Goal: Task Accomplishment & Management: Complete application form

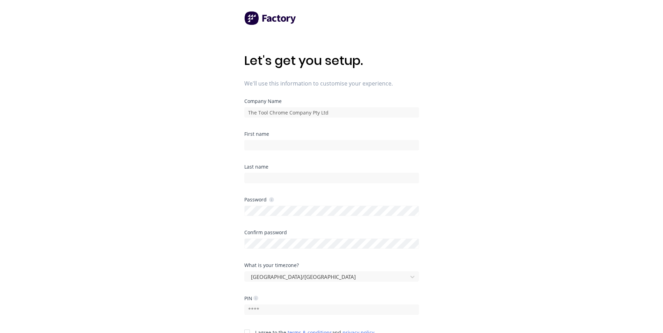
click at [292, 151] on div "First name" at bounding box center [331, 148] width 175 height 33
click at [295, 145] on input at bounding box center [331, 145] width 175 height 10
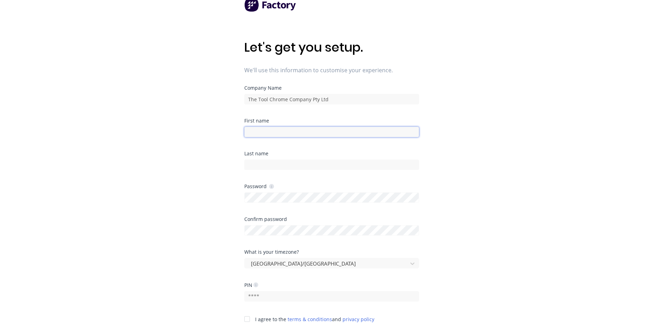
scroll to position [13, 0]
type input "Production"
click at [316, 165] on input at bounding box center [331, 165] width 175 height 10
type input "Computer"
click at [228, 207] on div "Let's get you setup. We'll use this information to customise your experience. C…" at bounding box center [331, 167] width 663 height 361
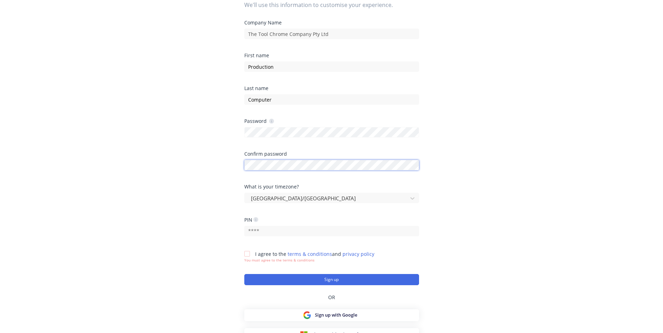
scroll to position [87, 0]
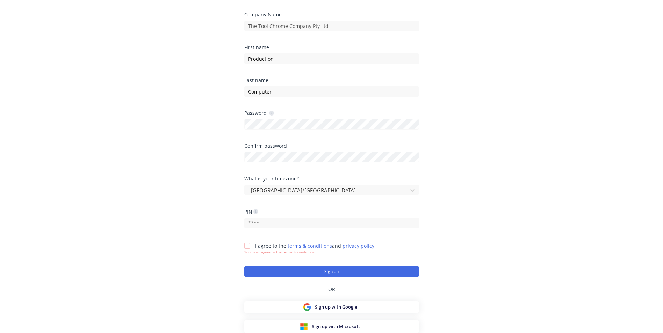
click at [247, 248] on div at bounding box center [247, 246] width 14 height 14
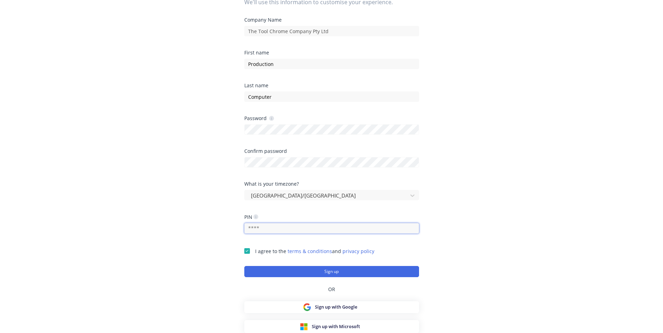
click at [290, 229] on input "text" at bounding box center [331, 228] width 175 height 10
type input "1234"
click at [272, 265] on form "Company Name The Tool Chrome Company Pty Ltd First name Production Last name Co…" at bounding box center [331, 147] width 175 height 260
click at [271, 269] on button "Sign up" at bounding box center [331, 271] width 175 height 11
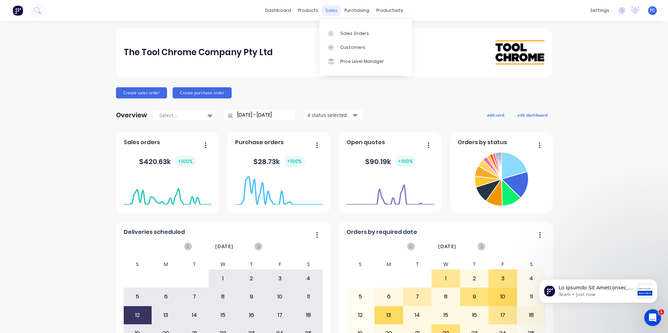
click at [335, 10] on div "sales" at bounding box center [331, 10] width 19 height 10
click at [339, 34] on link "Sales Orders" at bounding box center [366, 33] width 93 height 14
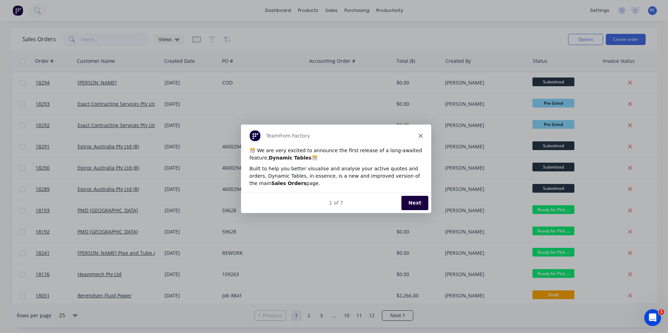
click at [421, 136] on icon "Close" at bounding box center [420, 135] width 4 height 4
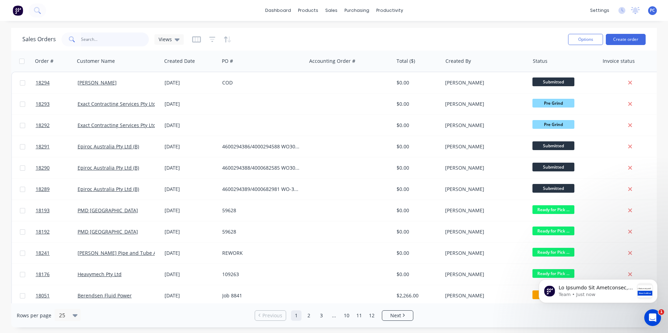
click at [95, 41] on input "text" at bounding box center [115, 40] width 68 height 14
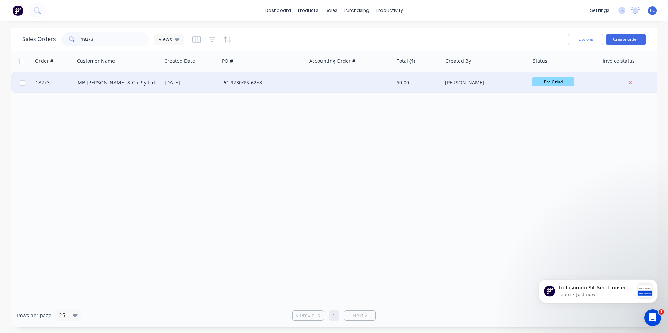
click at [541, 84] on span "Pre Grind" at bounding box center [554, 82] width 42 height 9
click at [544, 142] on span "HCP" at bounding box center [540, 143] width 9 height 7
click at [105, 44] on input "18273" at bounding box center [115, 40] width 68 height 14
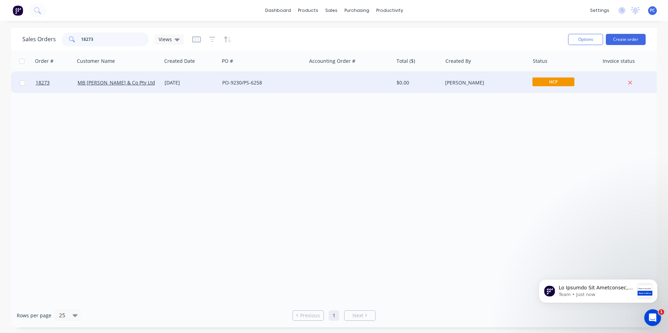
click at [105, 44] on input "18273" at bounding box center [115, 40] width 68 height 14
click at [548, 83] on span "Final Grind" at bounding box center [554, 82] width 42 height 9
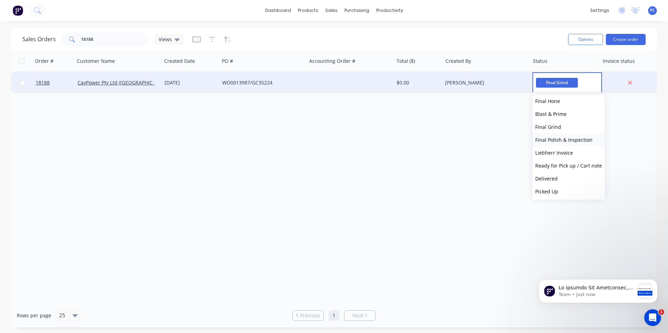
scroll to position [172, 0]
click at [564, 138] on span "Final Polish & Inspection" at bounding box center [564, 139] width 57 height 7
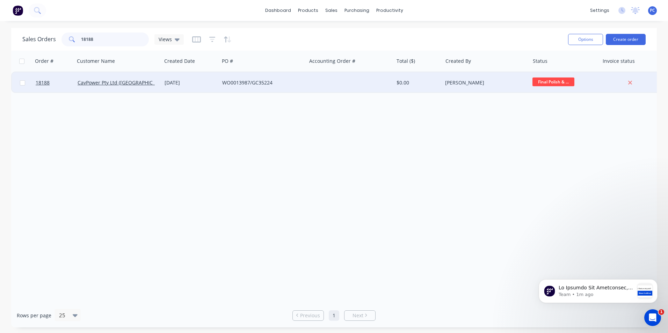
click at [113, 44] on input "18188" at bounding box center [115, 40] width 68 height 14
click at [538, 81] on span "Final Grind" at bounding box center [554, 82] width 42 height 9
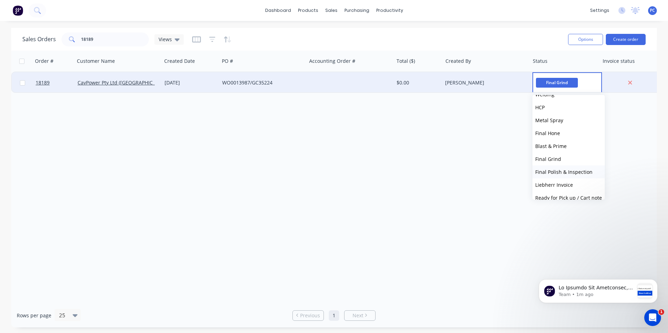
scroll to position [139, 0]
click at [572, 172] on span "Final Polish & Inspection" at bounding box center [564, 171] width 57 height 7
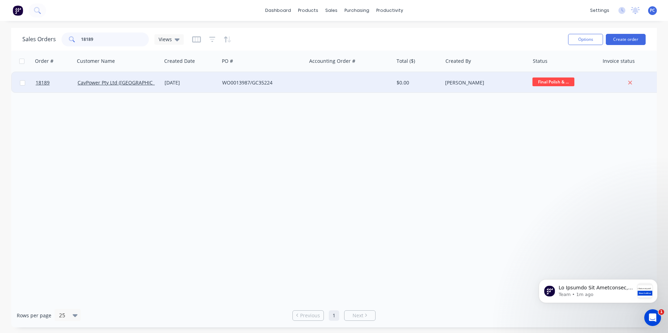
click at [123, 44] on input "18189" at bounding box center [115, 40] width 68 height 14
click at [553, 81] on span "Final Grind" at bounding box center [554, 82] width 42 height 9
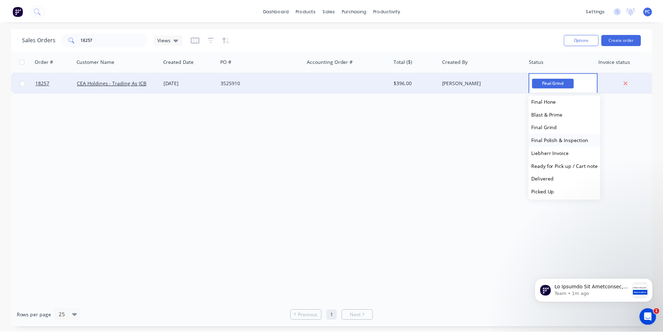
scroll to position [172, 0]
click at [575, 138] on span "Final Polish & Inspection" at bounding box center [564, 139] width 57 height 7
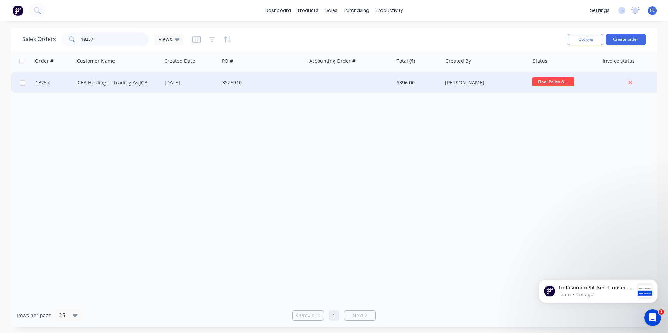
click at [100, 36] on input "18257" at bounding box center [115, 40] width 68 height 14
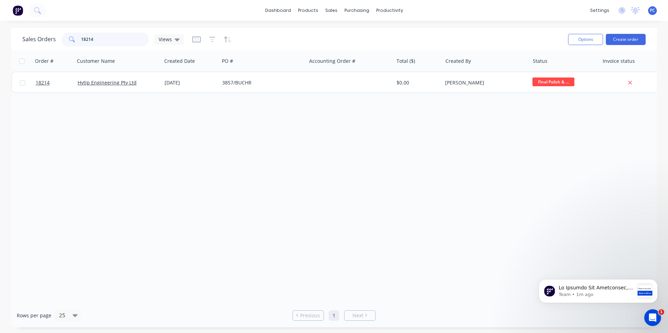
type input "18214"
click at [111, 50] on div "Sales Orders 18214 Views Options Create order" at bounding box center [334, 39] width 646 height 23
click at [111, 44] on input "18214" at bounding box center [115, 40] width 68 height 14
click at [110, 42] on input "18214" at bounding box center [115, 40] width 68 height 14
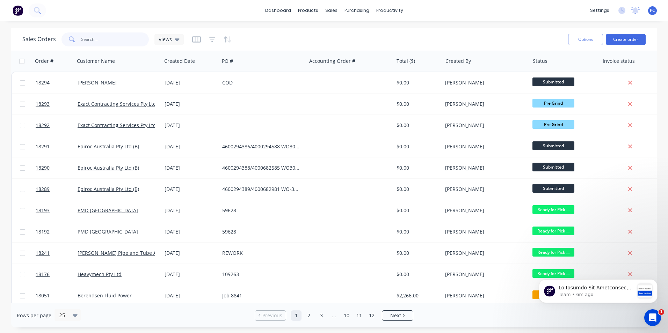
click at [116, 41] on input "text" at bounding box center [115, 40] width 68 height 14
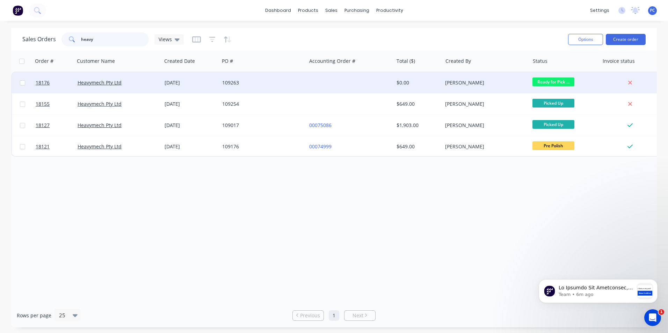
type input "heavy"
click at [138, 83] on div "Heavymech Pty Ltd" at bounding box center [117, 82] width 78 height 7
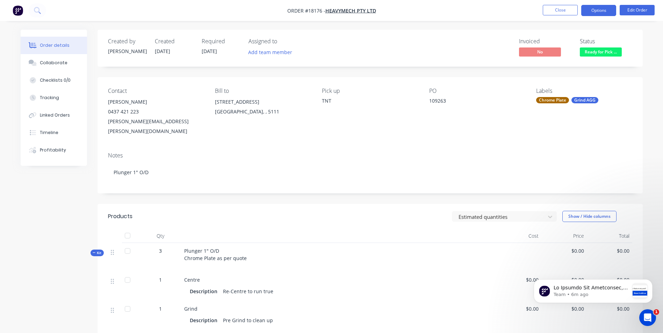
click at [597, 11] on button "Options" at bounding box center [598, 10] width 35 height 11
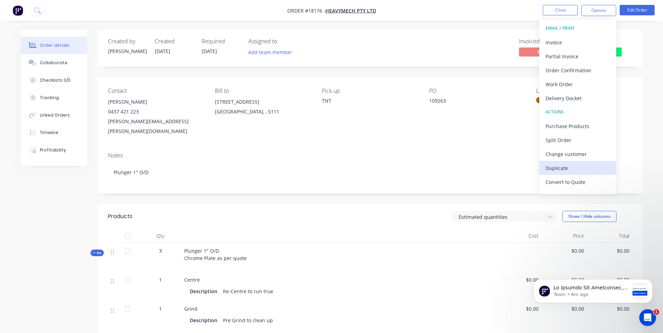
click at [555, 167] on div "Duplicate" at bounding box center [578, 168] width 64 height 10
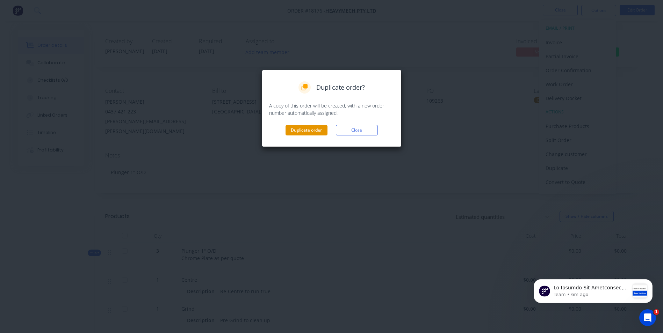
click at [323, 129] on button "Duplicate order" at bounding box center [307, 130] width 42 height 10
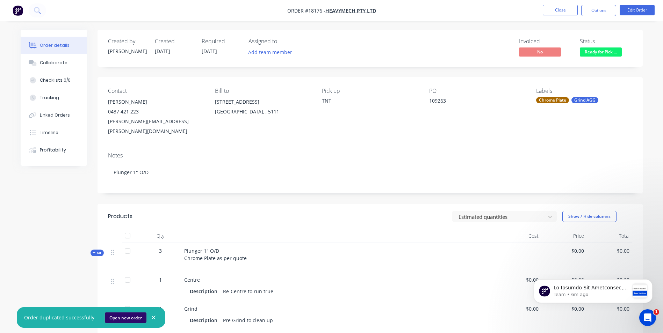
click at [115, 319] on button "Open new order" at bounding box center [126, 318] width 42 height 10
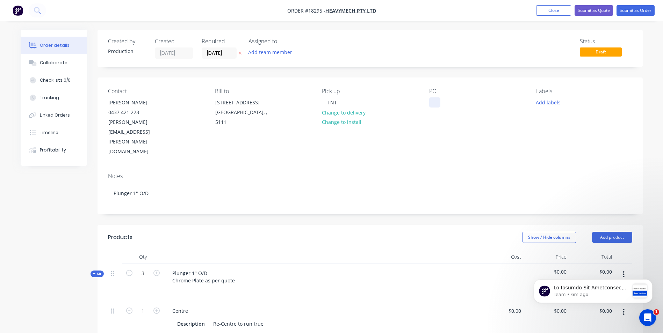
click at [431, 104] on div at bounding box center [434, 103] width 11 height 10
click at [544, 103] on button "Add labels" at bounding box center [548, 102] width 32 height 9
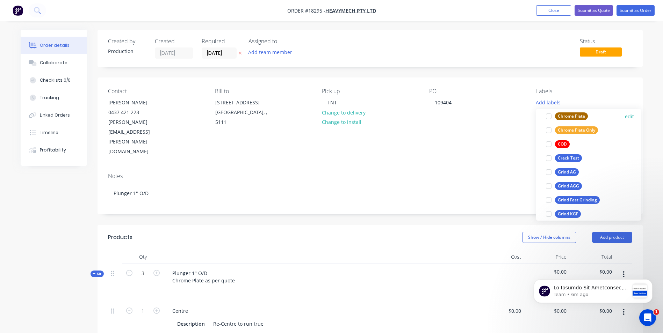
click at [551, 117] on div at bounding box center [549, 116] width 14 height 14
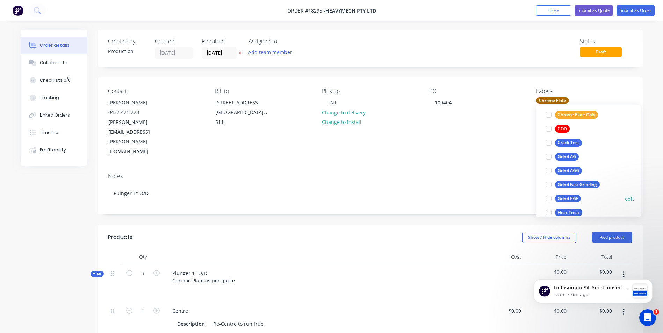
click at [549, 199] on div at bounding box center [549, 199] width 14 height 14
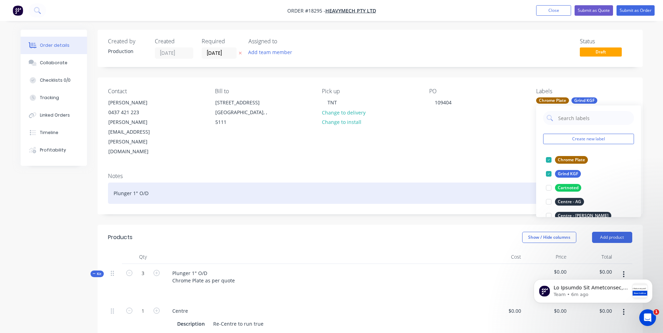
scroll to position [0, 0]
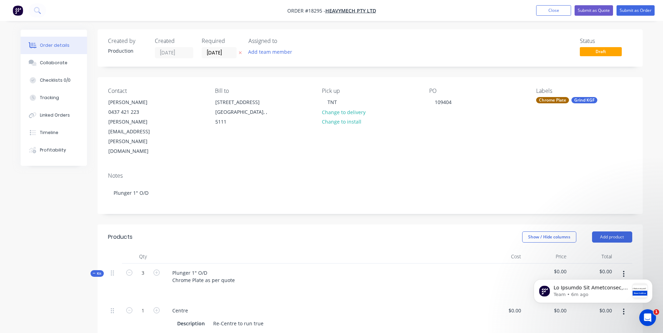
click at [545, 54] on div "Status Draft" at bounding box center [475, 48] width 314 height 21
click at [337, 102] on div "TNT" at bounding box center [332, 102] width 21 height 10
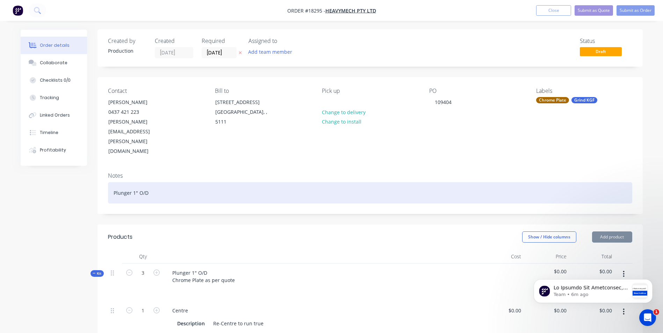
click at [162, 182] on div "Plunger 1" O/D" at bounding box center [370, 192] width 524 height 21
drag, startPoint x: 159, startPoint y: 169, endPoint x: 116, endPoint y: 180, distance: 44.4
click at [116, 180] on div "Notes Plunger 1" O/D" at bounding box center [370, 190] width 545 height 47
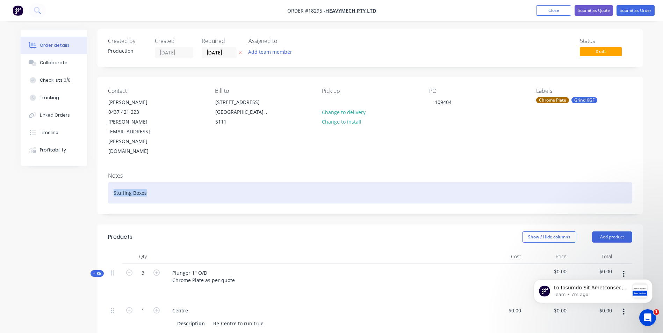
drag, startPoint x: 173, startPoint y: 160, endPoint x: 100, endPoint y: 178, distance: 76.1
click at [100, 178] on div "Notes Stuffing Boxes" at bounding box center [370, 190] width 545 height 47
copy div "Stuffing Boxes"
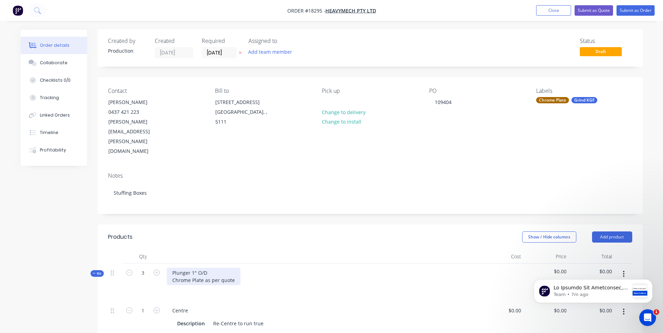
click at [205, 268] on div "Plunger 1" O/D Chrome Plate as per quote" at bounding box center [204, 276] width 74 height 17
click at [209, 264] on div "Plunger 1" O/D Chrome Plate as per quote" at bounding box center [321, 283] width 315 height 38
drag, startPoint x: 208, startPoint y: 243, endPoint x: 167, endPoint y: 254, distance: 42.1
click at [167, 268] on div "Plunger 1" O/D Chrome Plate as per quote" at bounding box center [204, 276] width 74 height 17
click at [208, 264] on div "Plunger 1" O/D Chrome Plate as per quote" at bounding box center [321, 283] width 315 height 38
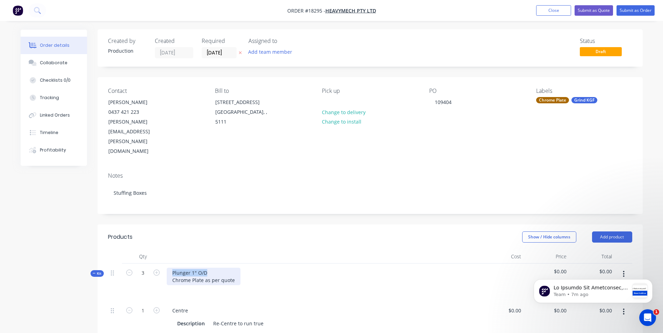
drag, startPoint x: 207, startPoint y: 241, endPoint x: 173, endPoint y: 245, distance: 34.5
click at [173, 268] on div "Plunger 1" O/D Chrome Plate as per quote" at bounding box center [204, 276] width 74 height 17
paste div
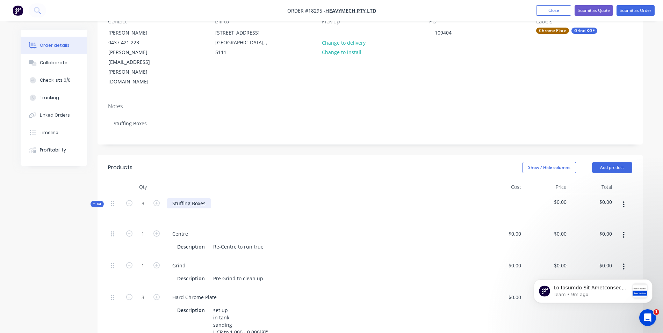
scroll to position [70, 0]
click at [626, 229] on button "button" at bounding box center [624, 235] width 16 height 13
click at [591, 276] on div "Delete" at bounding box center [599, 281] width 54 height 10
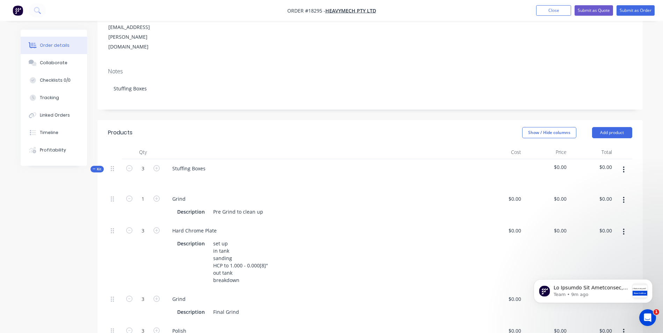
scroll to position [105, 0]
click at [627, 194] on button "button" at bounding box center [624, 200] width 16 height 13
click at [593, 241] on div "Delete" at bounding box center [599, 246] width 54 height 10
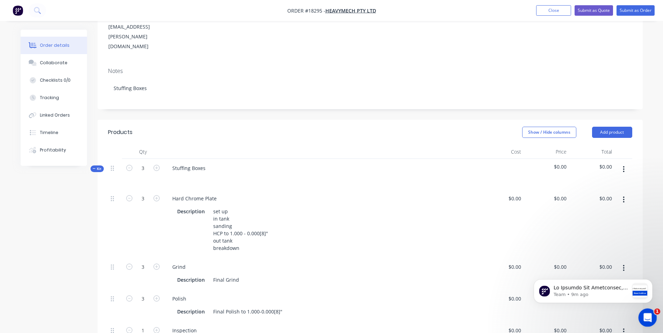
click at [647, 318] on icon "Open Intercom Messenger" at bounding box center [646, 317] width 5 height 6
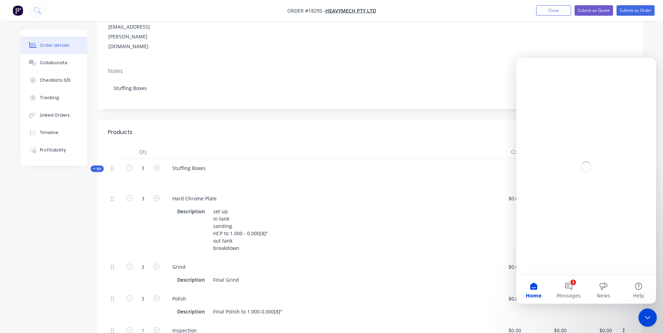
scroll to position [0, 0]
click at [647, 318] on icon "Close Intercom Messenger" at bounding box center [647, 317] width 8 height 8
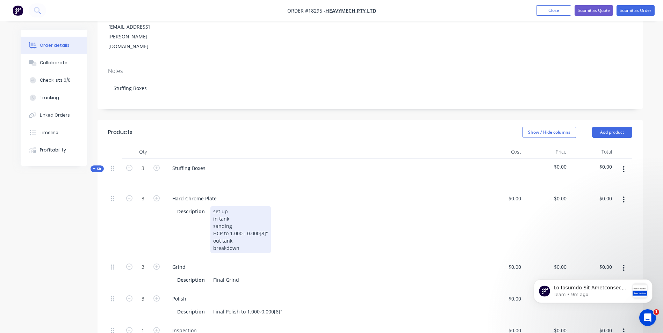
click at [231, 207] on div "set up in tank sanding HCP to 1.000 - 0.000[8]" out tank breakdown" at bounding box center [240, 230] width 60 height 47
click at [244, 207] on div "set up in tank sanding HCP to 8.000 - 0.000[8]" out tank breakdown" at bounding box center [240, 230] width 60 height 47
click at [234, 275] on div "Final Grind" at bounding box center [225, 280] width 31 height 10
click at [236, 275] on div "Final Grind" at bounding box center [225, 280] width 31 height 10
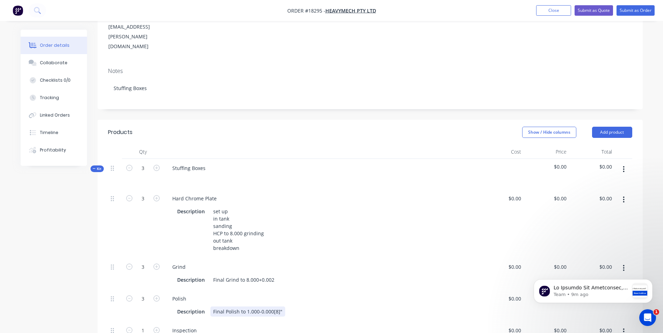
drag, startPoint x: 239, startPoint y: 284, endPoint x: 282, endPoint y: 270, distance: 45.0
click at [282, 290] on div "Polish Description Final Polish to 1.000-0.000[8]"" at bounding box center [321, 306] width 315 height 32
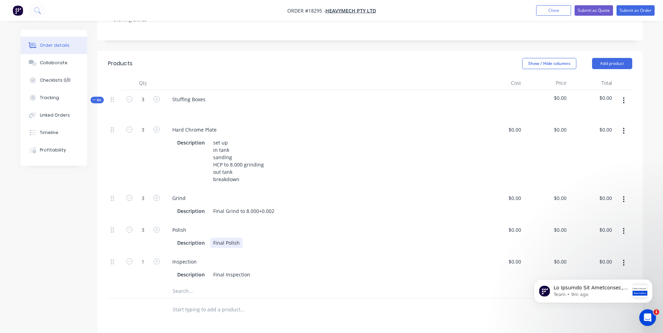
scroll to position [175, 0]
click at [623, 256] on button "button" at bounding box center [624, 262] width 16 height 13
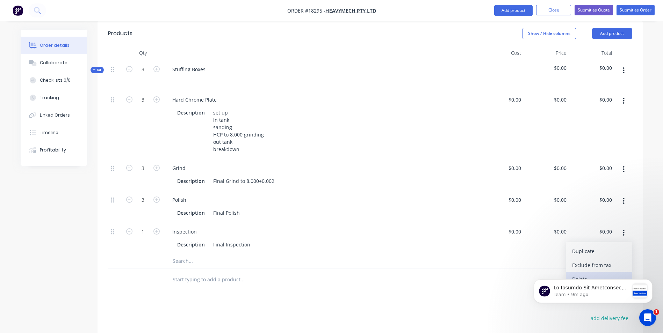
click at [583, 274] on div "Delete" at bounding box center [599, 279] width 54 height 10
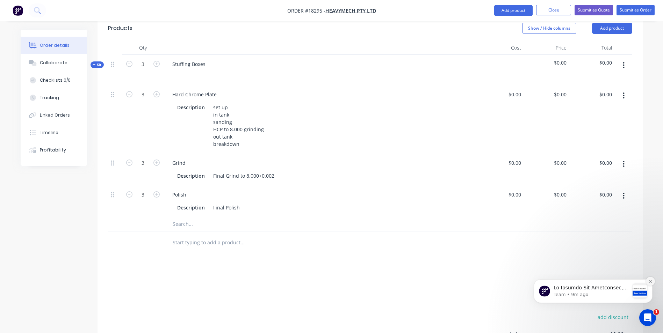
click at [652, 281] on icon "Dismiss notification" at bounding box center [651, 282] width 4 height 4
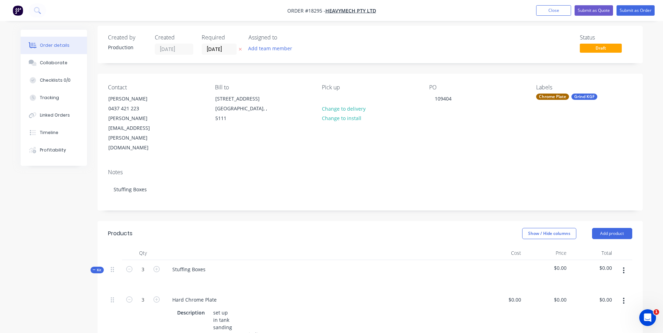
scroll to position [0, 0]
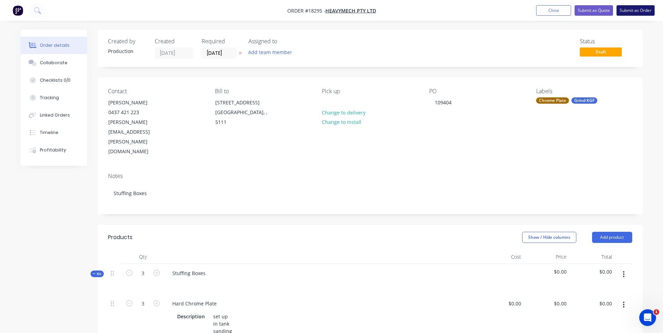
click at [631, 10] on button "Submit as Order" at bounding box center [636, 10] width 38 height 10
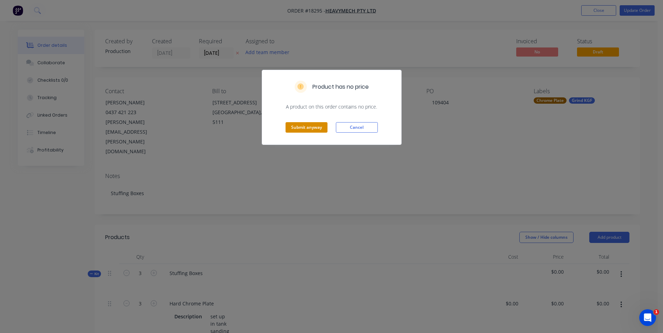
click at [292, 131] on button "Submit anyway" at bounding box center [307, 127] width 42 height 10
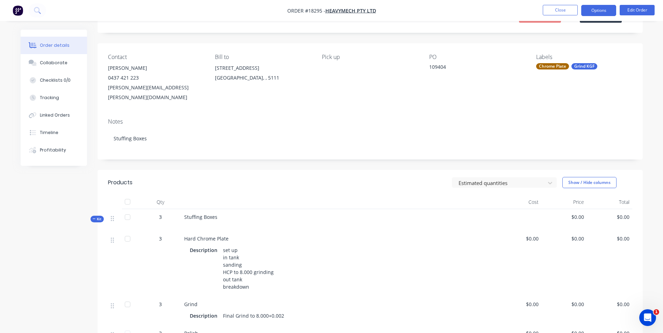
scroll to position [34, 0]
click at [630, 9] on button "Edit Order" at bounding box center [637, 10] width 35 height 10
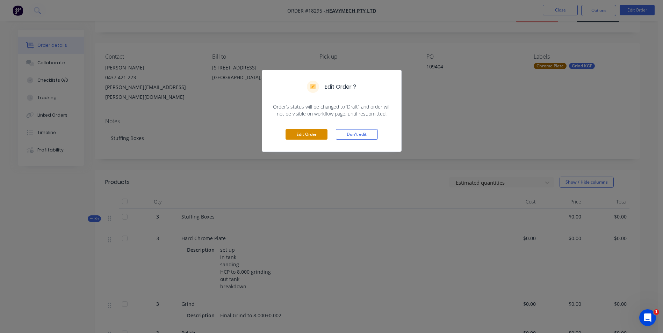
click at [323, 139] on button "Edit Order" at bounding box center [307, 134] width 42 height 10
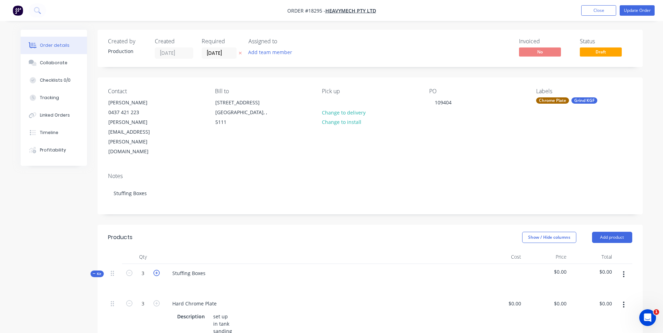
click at [156, 270] on icon "button" at bounding box center [156, 273] width 6 height 6
type input "4"
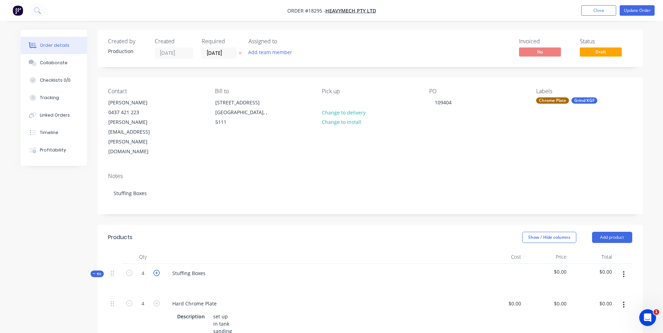
click at [156, 270] on icon "button" at bounding box center [156, 273] width 6 height 6
type input "5"
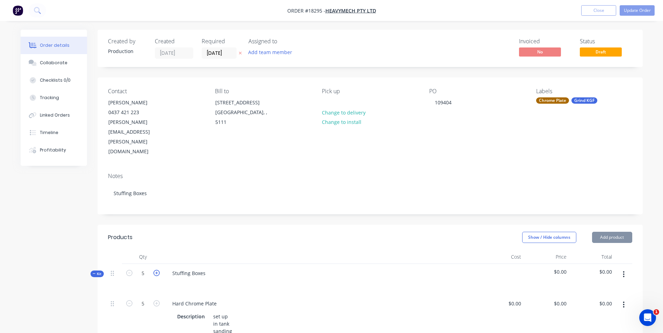
click at [156, 270] on icon "button" at bounding box center [156, 273] width 6 height 6
type input "6"
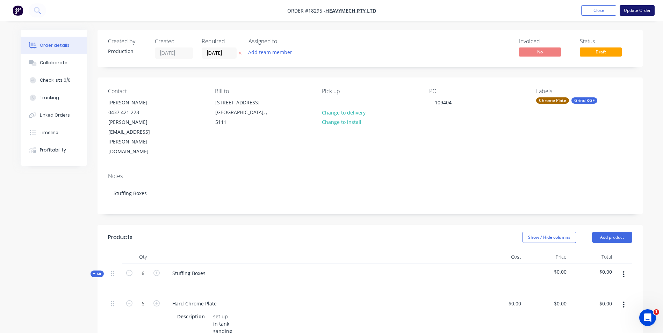
click at [638, 14] on button "Update Order" at bounding box center [637, 10] width 35 height 10
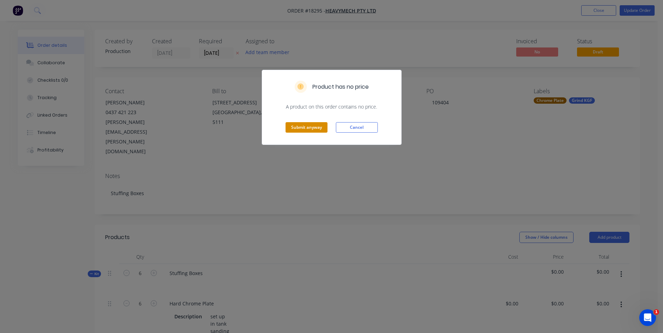
click at [293, 128] on button "Submit anyway" at bounding box center [307, 127] width 42 height 10
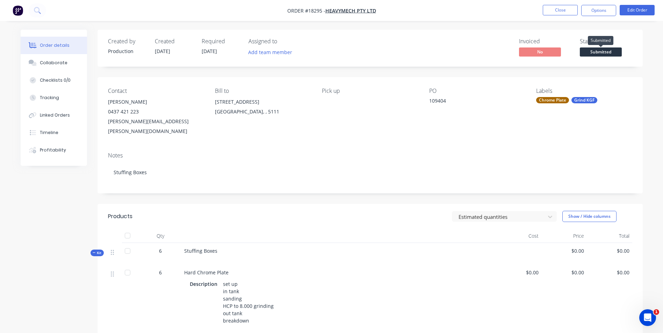
click at [611, 53] on span "Submitted" at bounding box center [601, 52] width 42 height 9
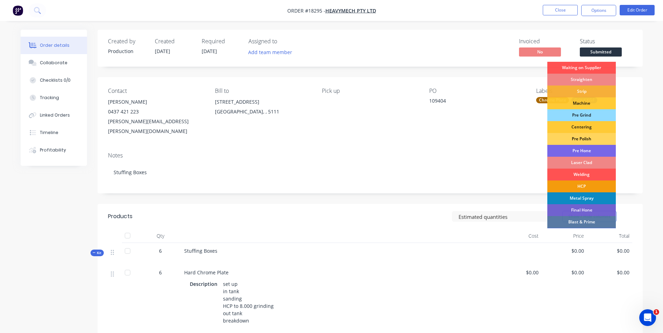
click at [593, 139] on div "Pre Polish" at bounding box center [581, 139] width 69 height 12
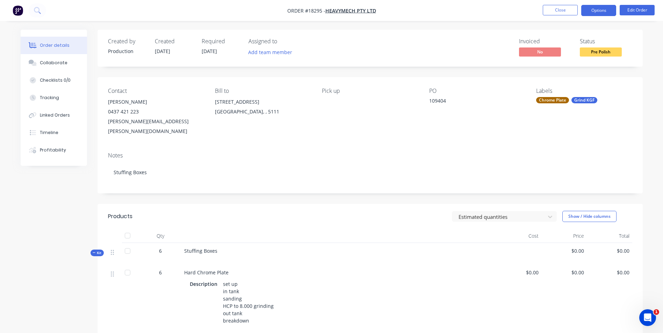
click at [611, 10] on button "Options" at bounding box center [598, 10] width 35 height 11
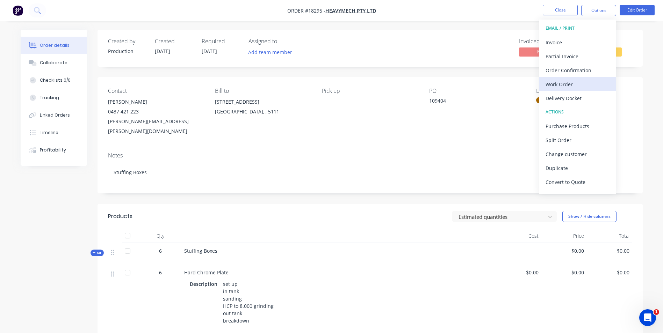
click at [575, 86] on div "Work Order" at bounding box center [578, 84] width 64 height 10
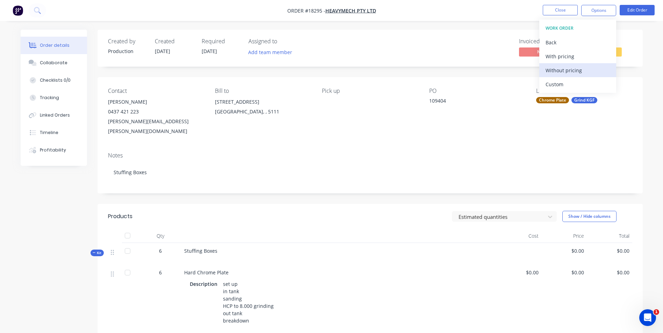
click at [558, 72] on div "Without pricing" at bounding box center [578, 70] width 64 height 10
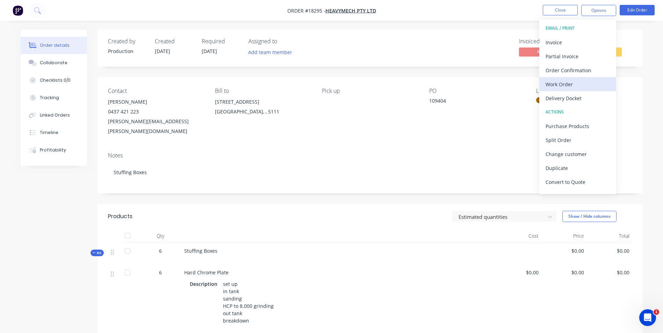
click at [576, 87] on div "Work Order" at bounding box center [578, 84] width 64 height 10
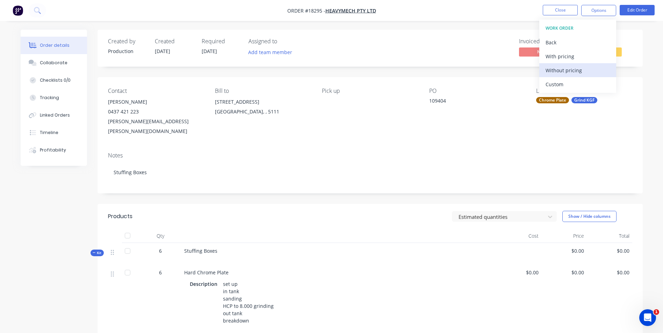
click at [561, 76] on button "Without pricing" at bounding box center [577, 70] width 77 height 14
